Goal: Task Accomplishment & Management: Complete application form

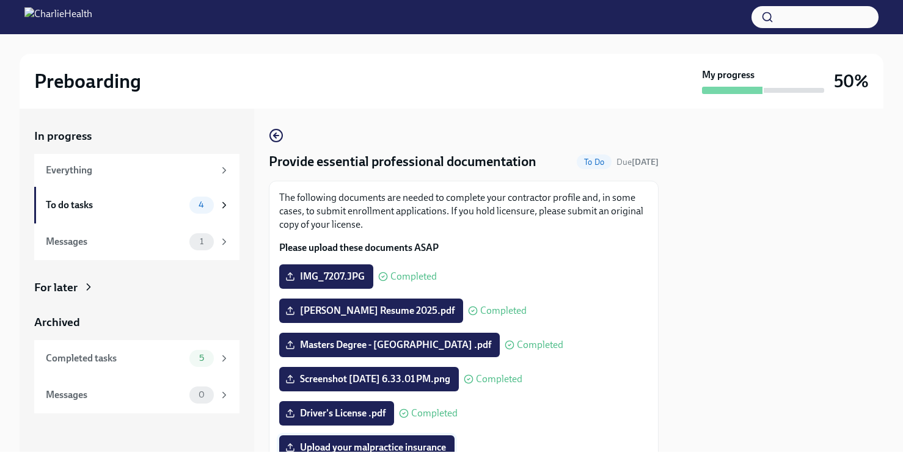
scroll to position [142, 0]
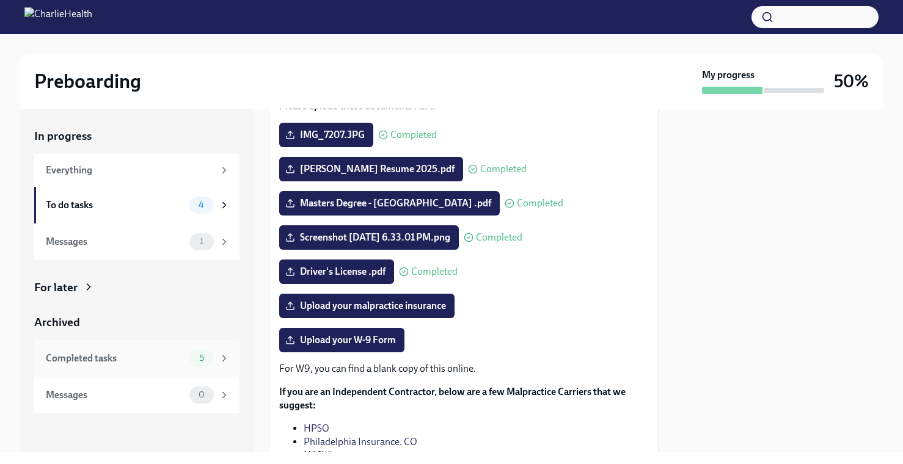
click at [146, 359] on div "Completed tasks" at bounding box center [115, 358] width 139 height 13
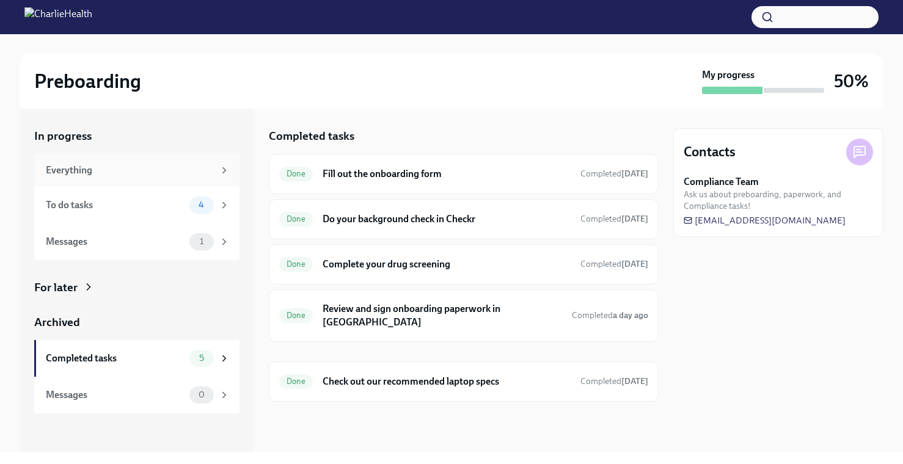
click at [158, 167] on div "Everything" at bounding box center [130, 170] width 168 height 13
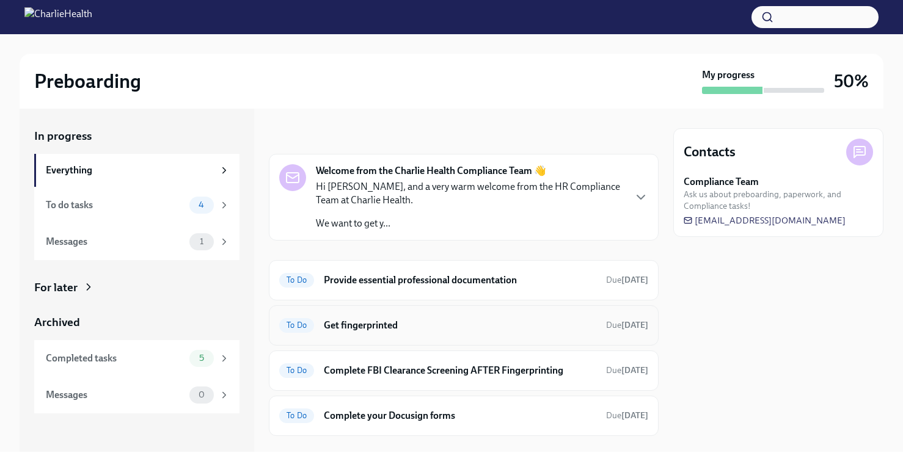
click at [348, 328] on h6 "Get fingerprinted" at bounding box center [460, 325] width 272 height 13
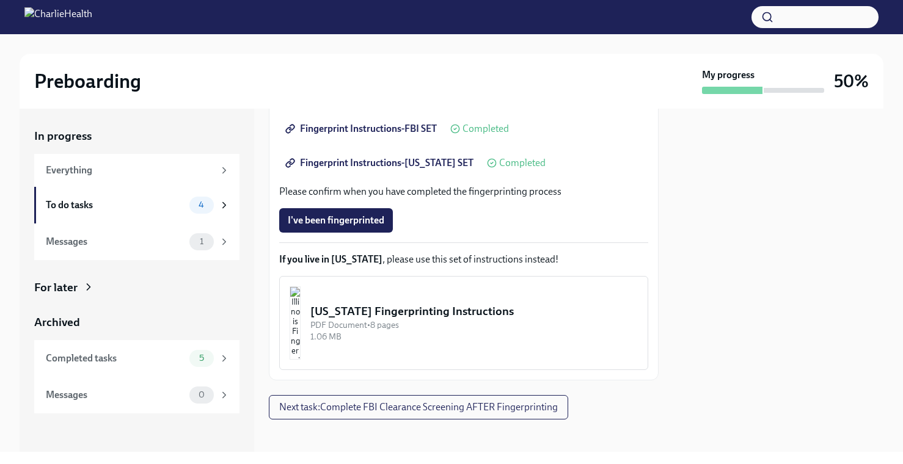
scroll to position [289, 0]
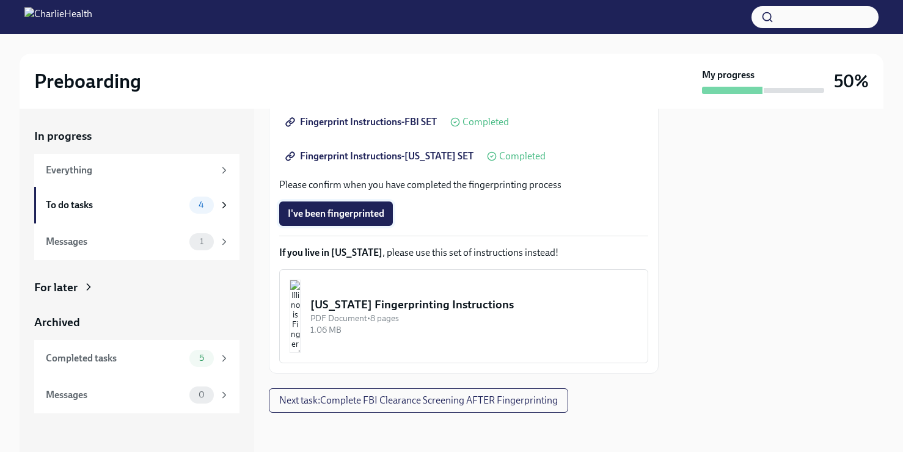
click at [382, 208] on span "I've been fingerprinted" at bounding box center [336, 214] width 97 height 12
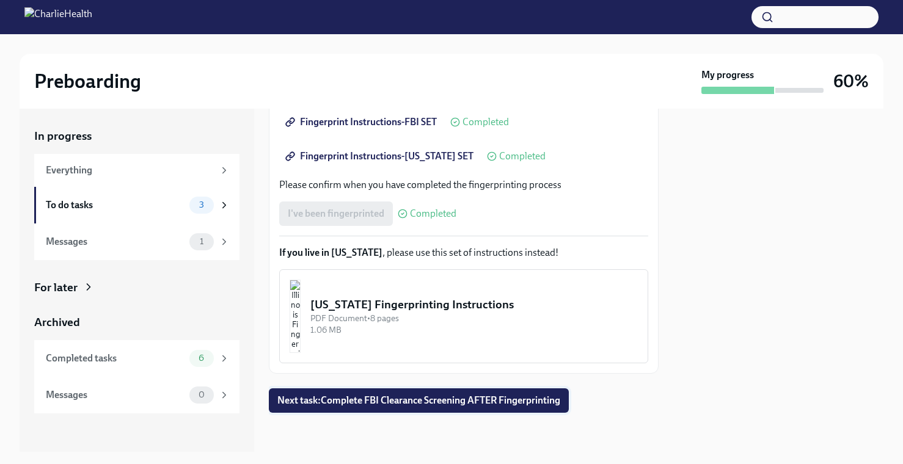
click at [400, 403] on span "Next task : Complete FBI Clearance Screening AFTER Fingerprinting" at bounding box center [418, 401] width 283 height 12
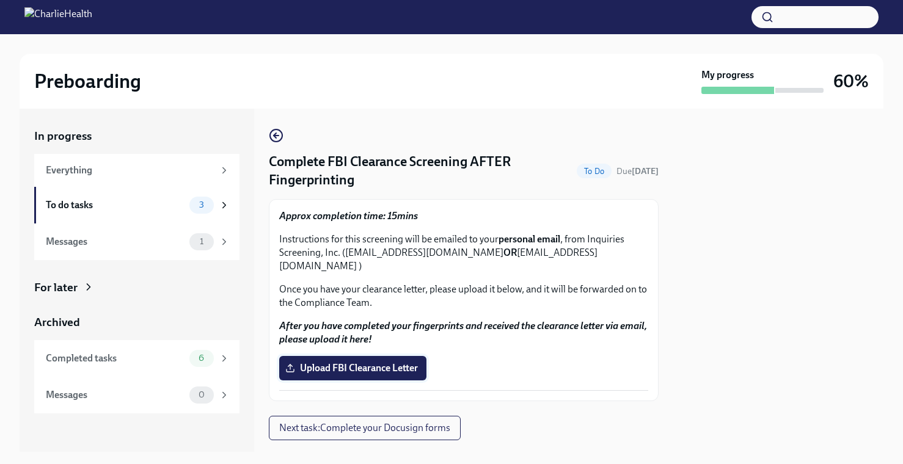
click at [390, 356] on label "Upload FBI Clearance Letter" at bounding box center [352, 368] width 147 height 24
click at [0, 0] on input "Upload FBI Clearance Letter" at bounding box center [0, 0] width 0 height 0
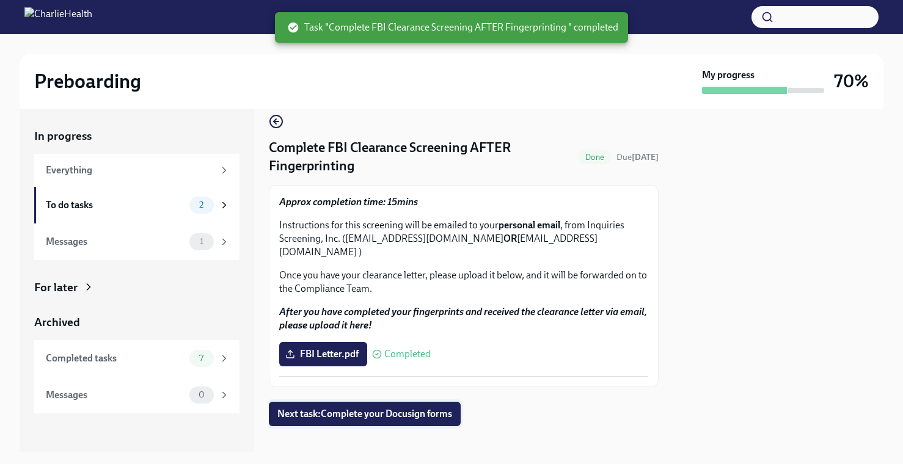
click at [433, 408] on span "Next task : Complete your Docusign forms" at bounding box center [364, 414] width 175 height 12
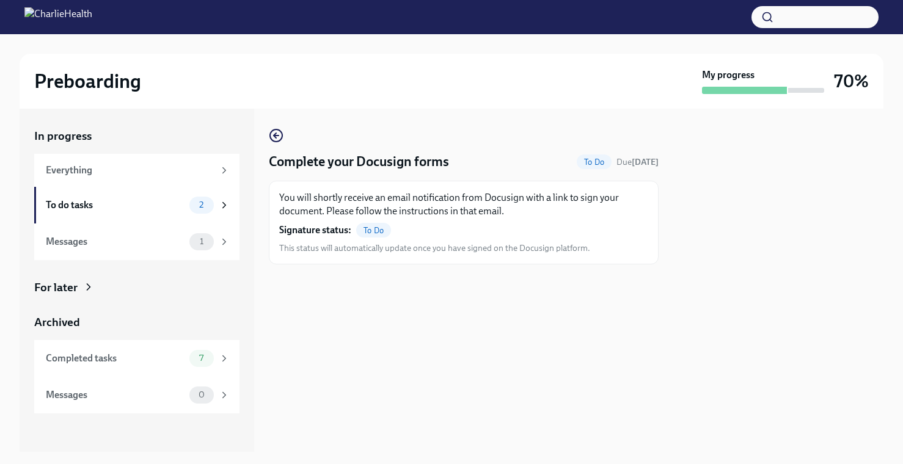
click at [381, 227] on span "To Do" at bounding box center [373, 230] width 35 height 9
click at [205, 211] on div "2" at bounding box center [201, 205] width 24 height 17
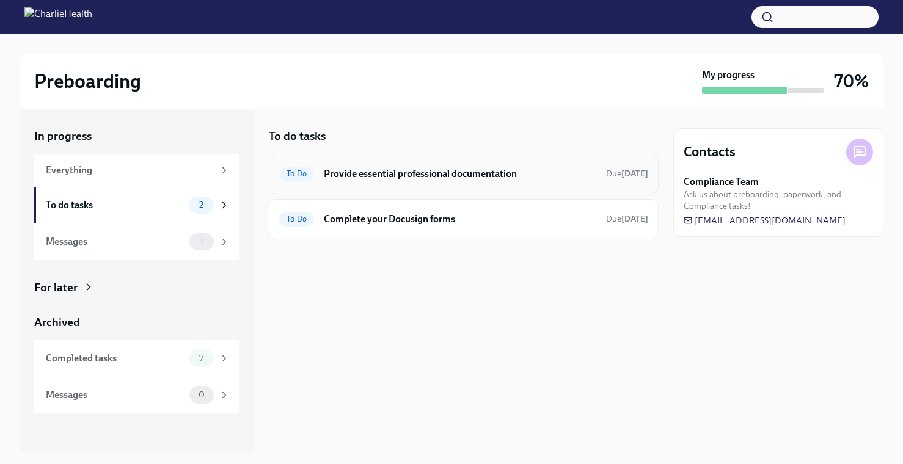
click at [437, 175] on h6 "Provide essential professional documentation" at bounding box center [460, 173] width 272 height 13
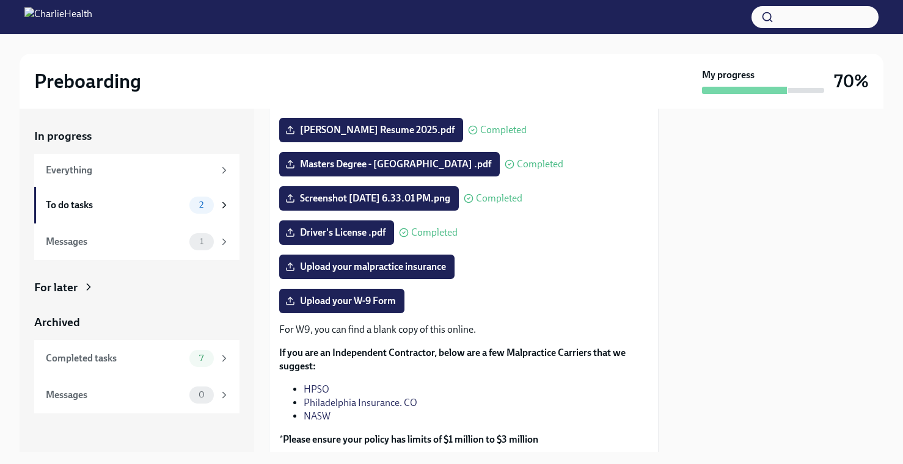
scroll to position [210, 0]
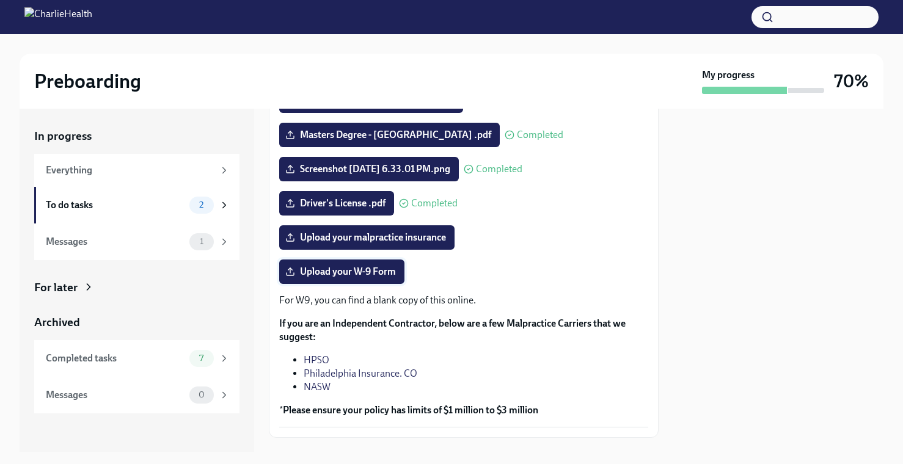
click at [387, 274] on span "Upload your W-9 Form" at bounding box center [342, 272] width 108 height 12
click at [0, 0] on input "Upload your W-9 Form" at bounding box center [0, 0] width 0 height 0
click at [354, 277] on span "Upload your W-9 Form" at bounding box center [342, 272] width 108 height 12
click at [0, 0] on input "Upload your W-9 Form" at bounding box center [0, 0] width 0 height 0
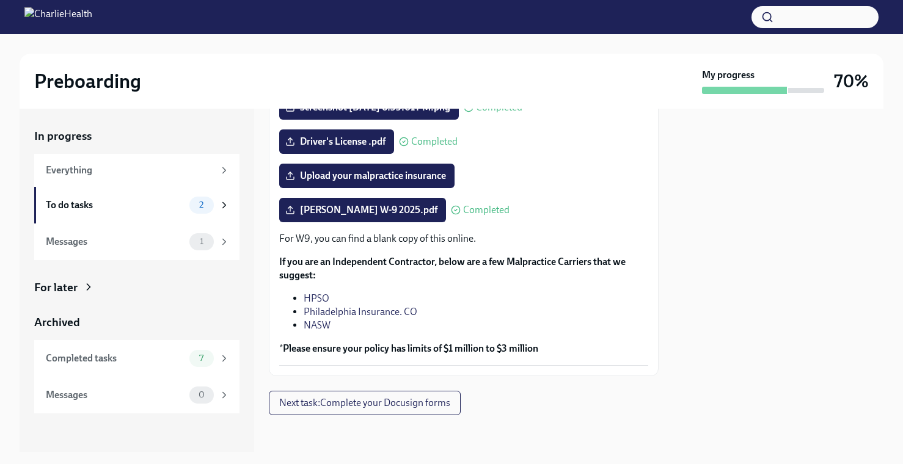
scroll to position [274, 0]
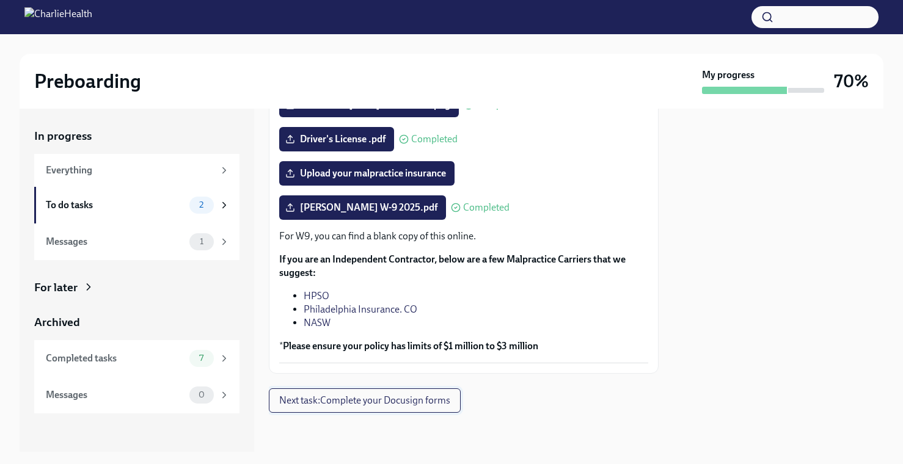
click at [431, 404] on span "Next task : Complete your Docusign forms" at bounding box center [364, 401] width 171 height 12
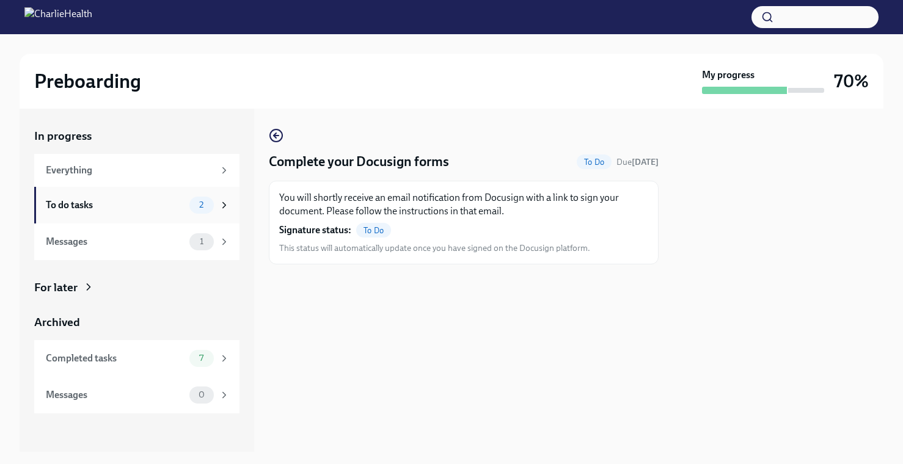
click at [183, 208] on div "To do tasks" at bounding box center [115, 205] width 139 height 13
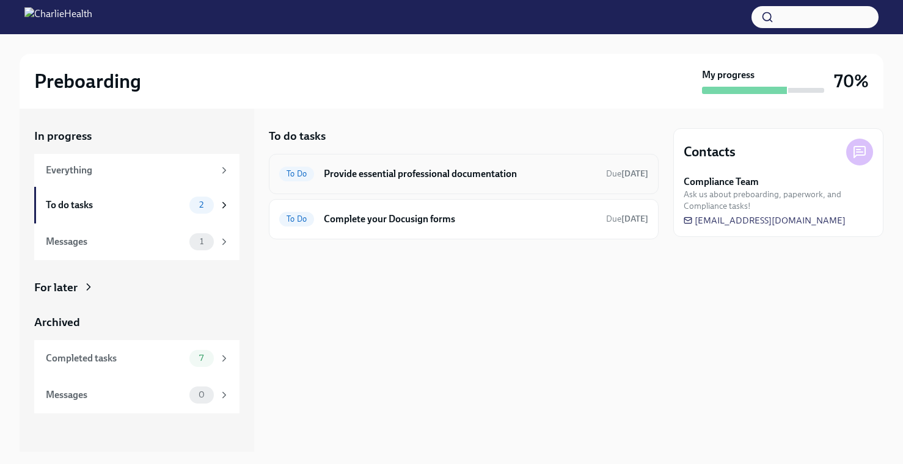
click at [370, 178] on h6 "Provide essential professional documentation" at bounding box center [460, 173] width 272 height 13
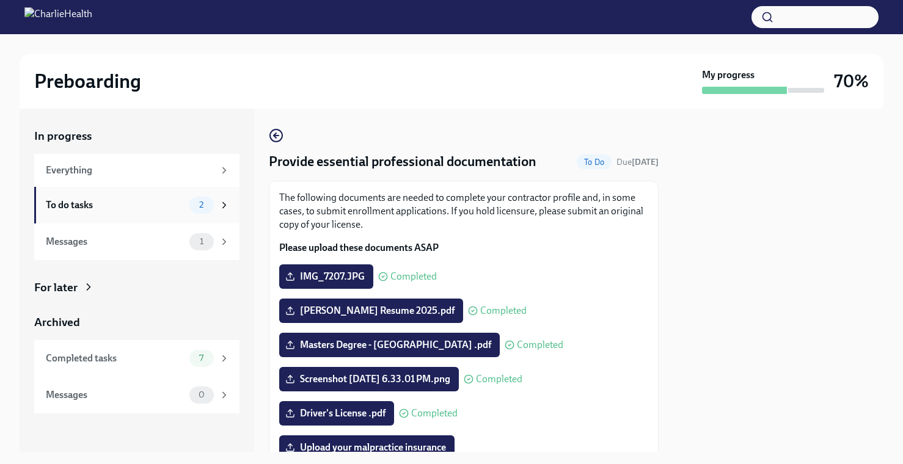
click at [187, 208] on div "To do tasks 2" at bounding box center [138, 205] width 184 height 17
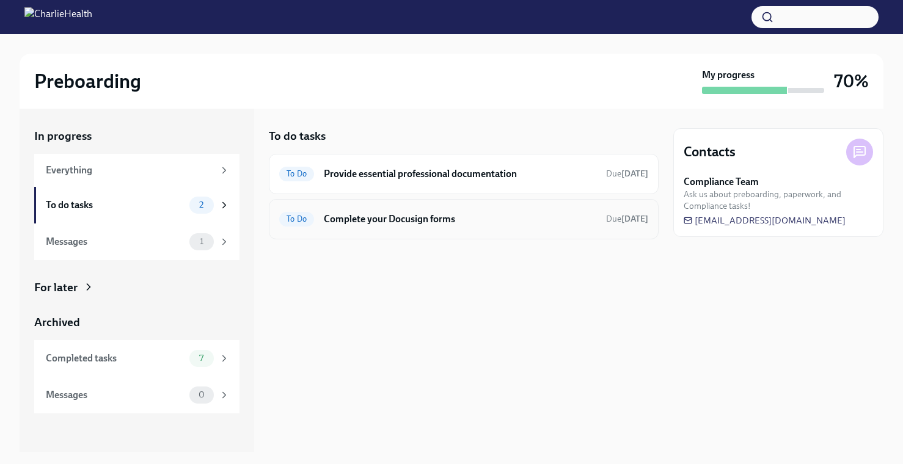
click at [320, 225] on div "To Do Complete your Docusign forms Due [DATE]" at bounding box center [463, 220] width 369 height 20
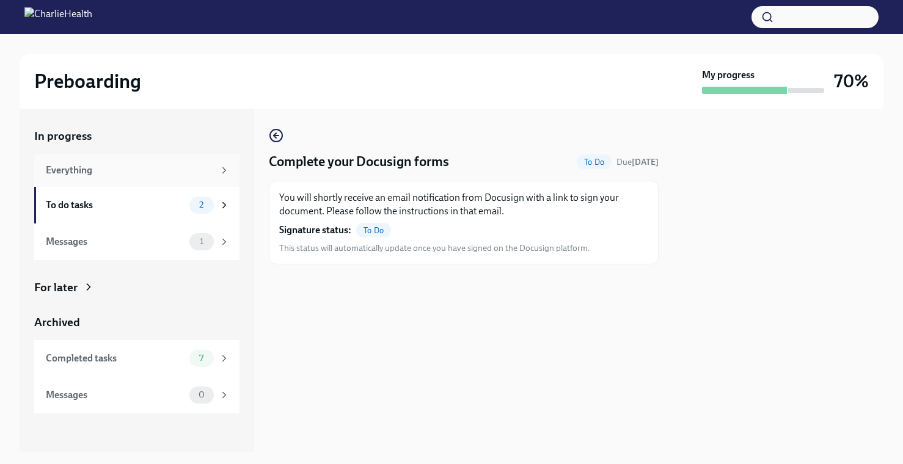
click at [98, 174] on div "Everything" at bounding box center [130, 170] width 168 height 13
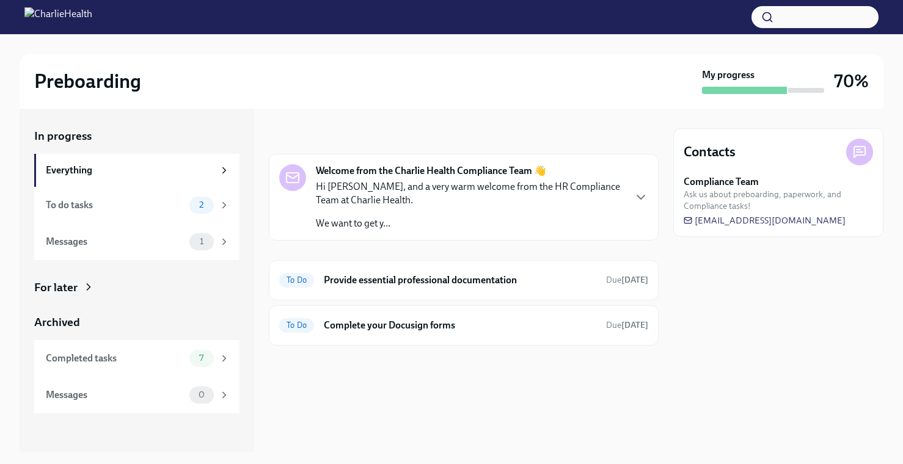
click at [796, 168] on div "Contacts Compliance Team Ask us about preboarding, paperwork, and Compliance ta…" at bounding box center [778, 182] width 210 height 109
click at [866, 152] on icon at bounding box center [859, 152] width 15 height 15
click at [780, 166] on div "Contacts Compliance Team Ask us about preboarding, paperwork, and Compliance ta…" at bounding box center [778, 182] width 210 height 109
click at [752, 202] on span "Ask us about preboarding, paperwork, and Compliance tasks!" at bounding box center [778, 200] width 189 height 23
click at [744, 186] on strong "Compliance Team" at bounding box center [721, 181] width 75 height 13
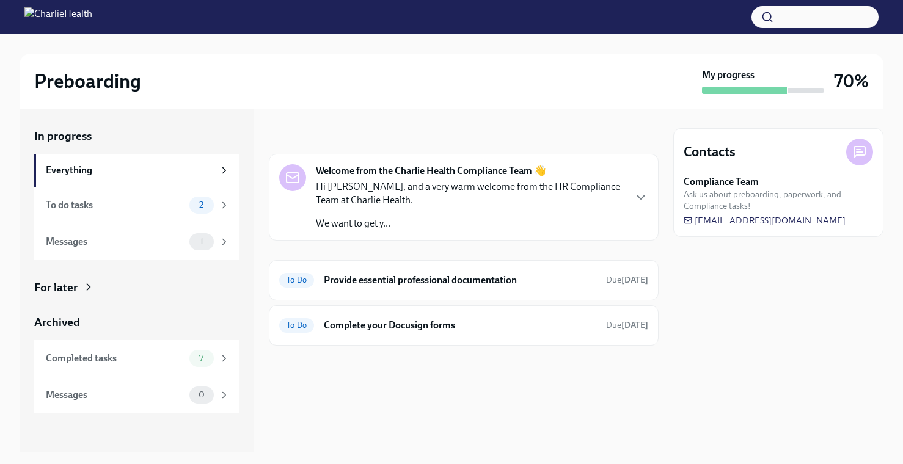
click at [857, 148] on icon at bounding box center [859, 152] width 15 height 15
click at [645, 192] on icon "button" at bounding box center [641, 197] width 15 height 15
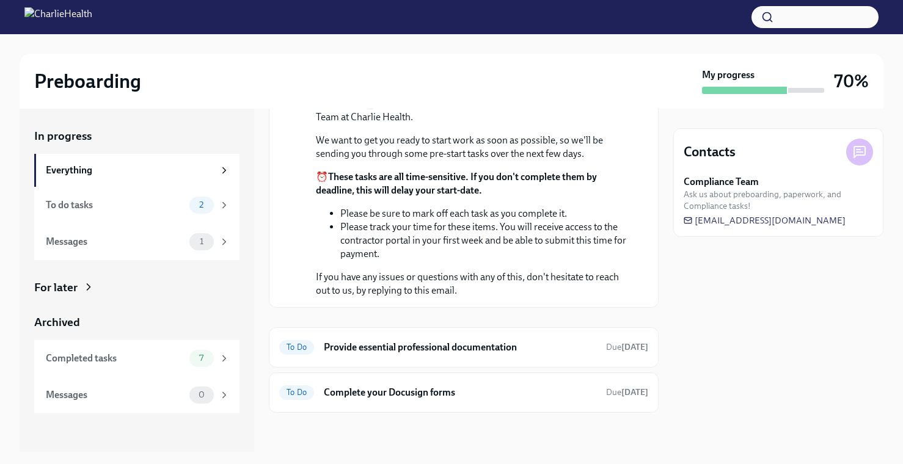
scroll to position [224, 0]
click at [497, 351] on h6 "Provide essential professional documentation" at bounding box center [460, 347] width 272 height 13
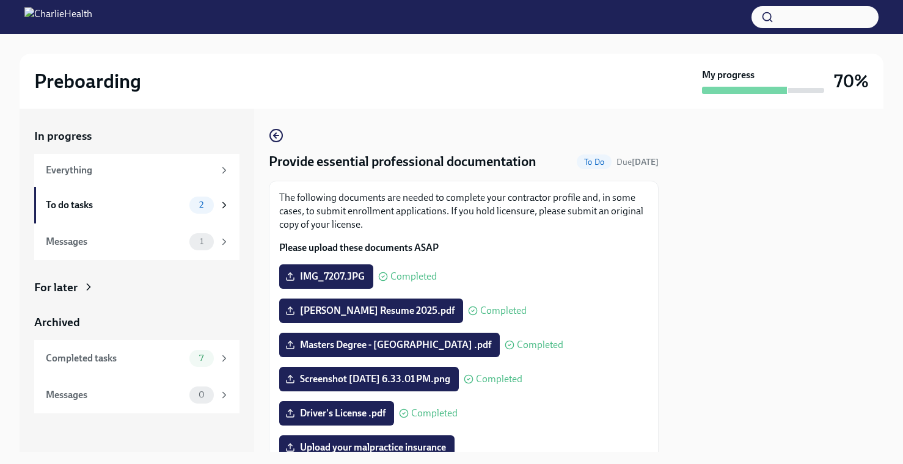
click at [285, 130] on div "Provide essential professional documentation To Do Due [DATE] The following doc…" at bounding box center [464, 388] width 390 height 520
click at [275, 132] on icon "button" at bounding box center [276, 135] width 15 height 15
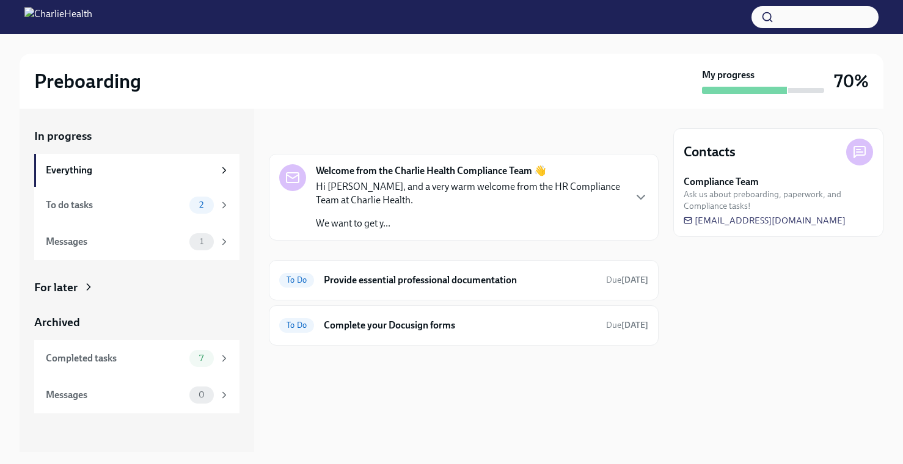
click at [649, 194] on div "Welcome from the Charlie Health Compliance Team 👋 Hi [PERSON_NAME], and a very …" at bounding box center [464, 197] width 390 height 87
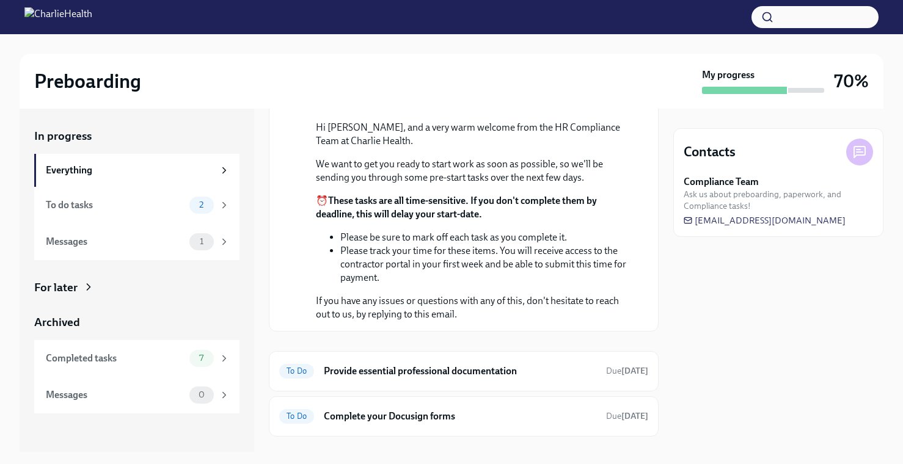
scroll to position [147, 0]
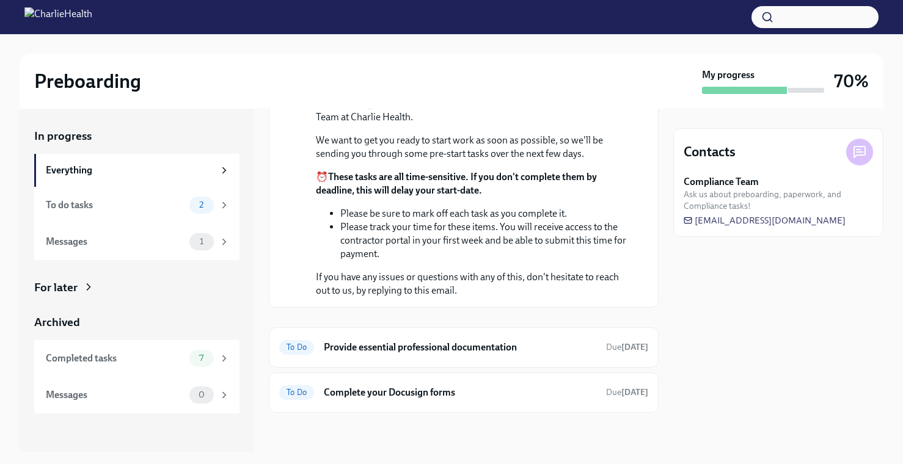
click at [81, 291] on div "For later" at bounding box center [136, 288] width 205 height 16
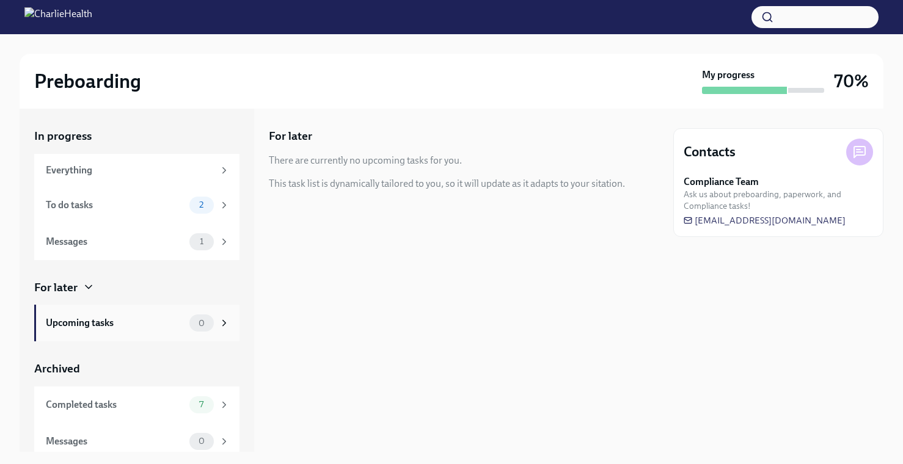
click at [177, 331] on div "Upcoming tasks 0" at bounding box center [138, 323] width 184 height 17
click at [108, 176] on div "Everything" at bounding box center [130, 170] width 168 height 13
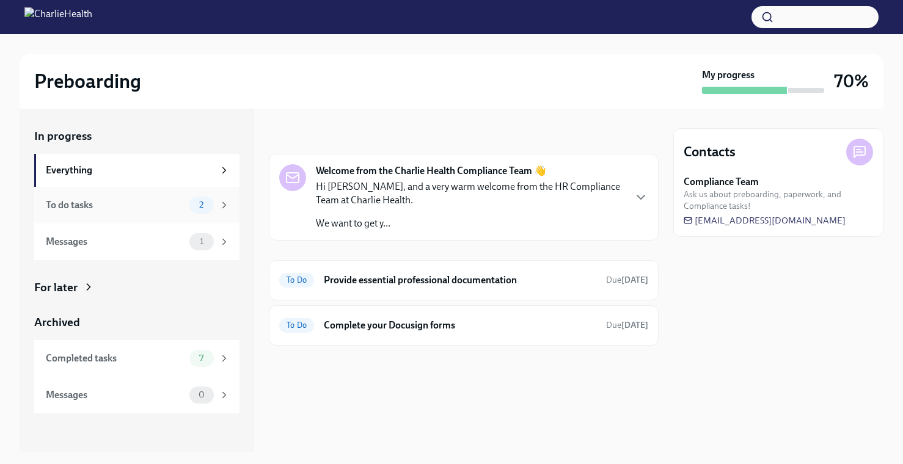
click at [109, 199] on div "To do tasks" at bounding box center [115, 205] width 139 height 13
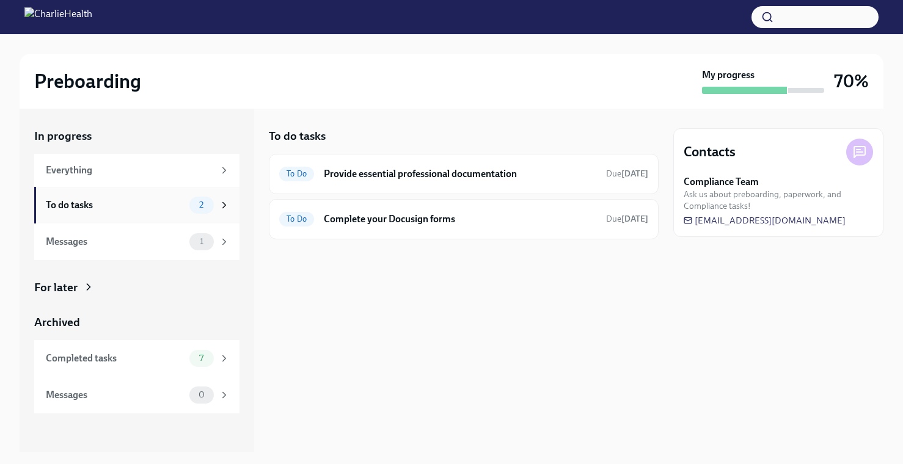
click at [181, 211] on div "To do tasks" at bounding box center [115, 205] width 139 height 13
click at [205, 202] on span "2" at bounding box center [201, 204] width 19 height 9
click at [380, 172] on h6 "Provide essential professional documentation" at bounding box center [460, 173] width 272 height 13
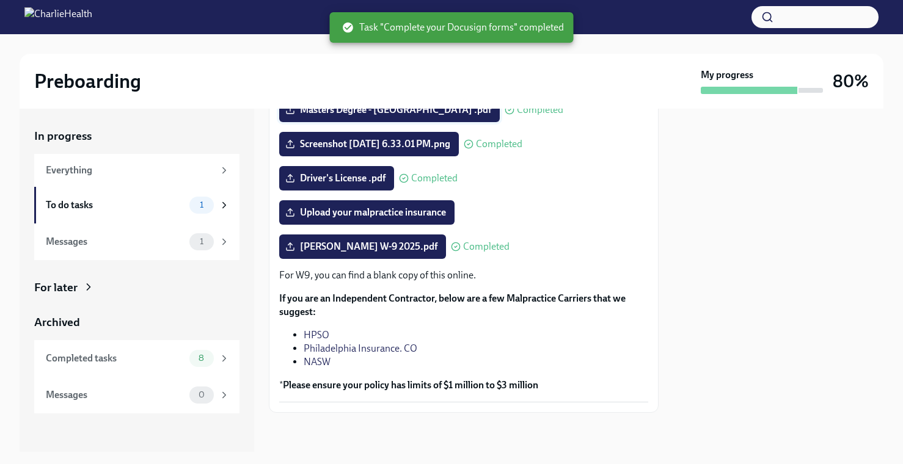
scroll to position [231, 0]
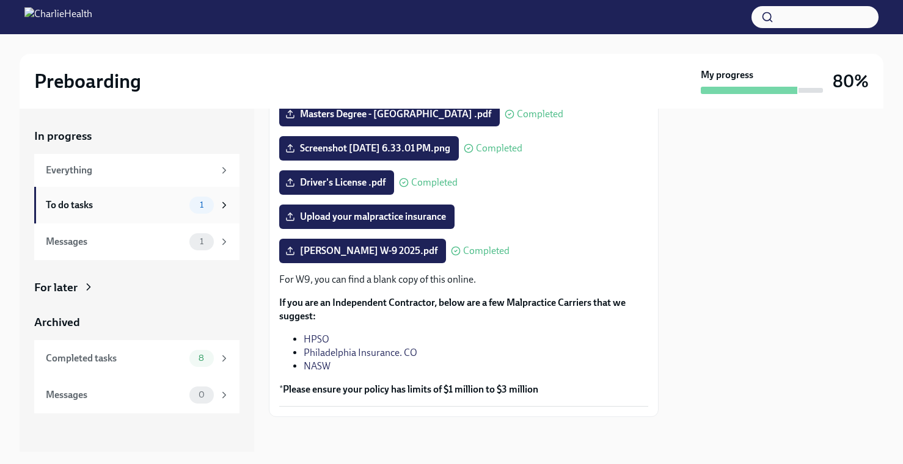
click at [199, 204] on span "1" at bounding box center [201, 204] width 18 height 9
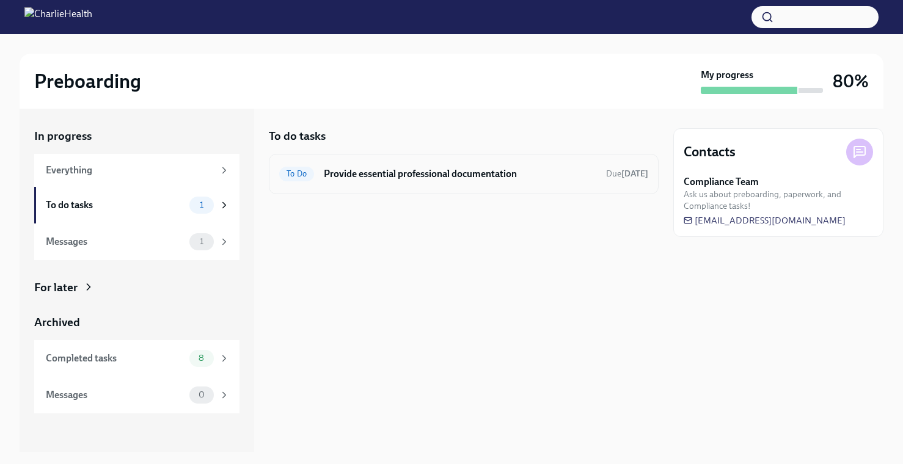
click at [379, 178] on h6 "Provide essential professional documentation" at bounding box center [460, 173] width 272 height 13
